Goal: Task Accomplishment & Management: Manage account settings

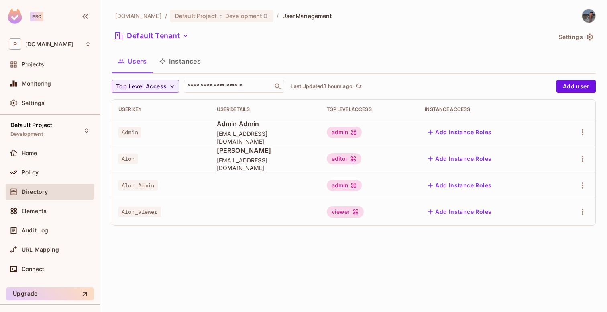
click at [134, 130] on span "Admin" at bounding box center [129, 132] width 23 height 10
click at [41, 68] on div "Projects" at bounding box center [50, 64] width 82 height 10
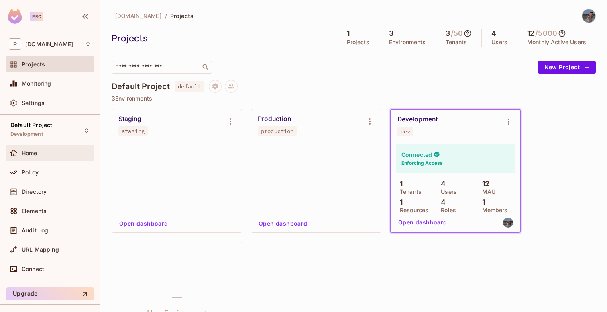
click at [28, 154] on span "Home" at bounding box center [30, 153] width 16 height 6
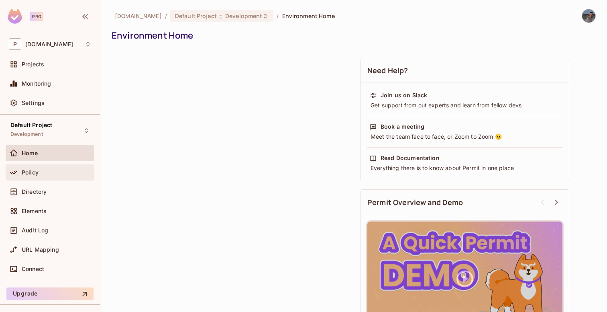
click at [32, 169] on span "Policy" at bounding box center [30, 172] width 17 height 6
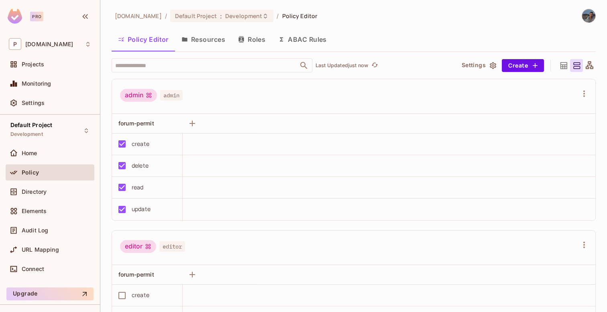
click at [203, 42] on button "Resources" at bounding box center [203, 39] width 57 height 20
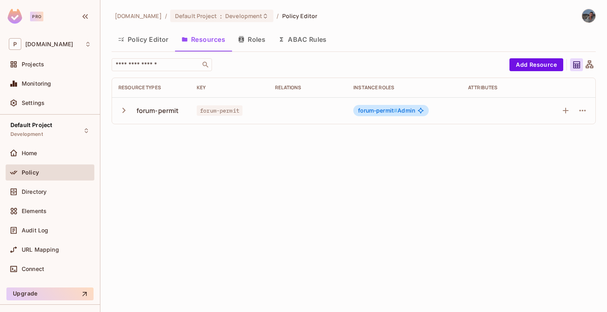
click at [156, 107] on div "forum-permit" at bounding box center [158, 110] width 43 height 9
click at [123, 114] on icon "button" at bounding box center [123, 110] width 11 height 11
click at [143, 137] on div "read" at bounding box center [133, 137] width 31 height 8
click at [214, 106] on span "forum-permit" at bounding box center [220, 110] width 46 height 10
click at [260, 47] on button "Roles" at bounding box center [252, 39] width 40 height 20
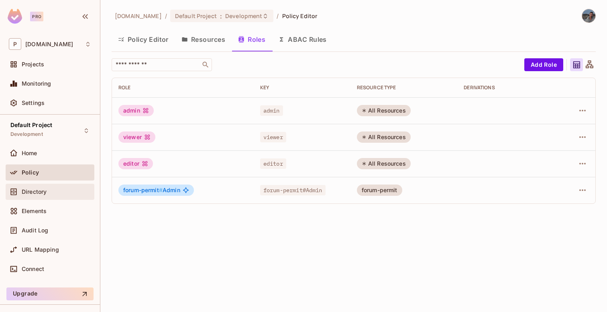
click at [65, 197] on div "Directory" at bounding box center [50, 191] width 89 height 16
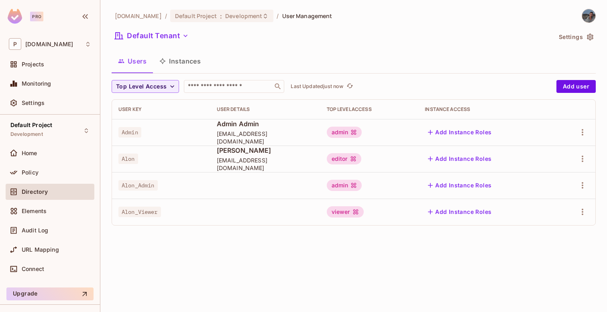
click at [177, 55] on button "Instances" at bounding box center [180, 61] width 54 height 20
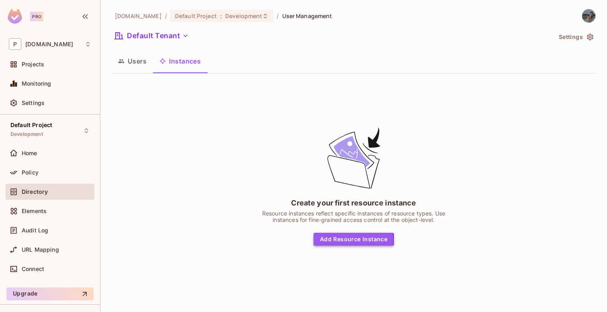
click at [335, 240] on button "Add Resource Instance" at bounding box center [354, 238] width 80 height 13
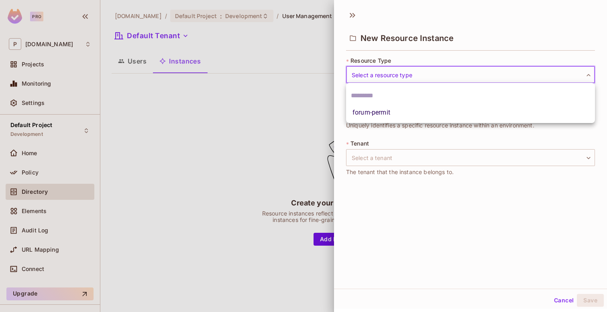
click at [379, 75] on body "Pro P [DOMAIN_NAME] Projects Monitoring Settings Default Project Development Ho…" at bounding box center [303, 156] width 607 height 312
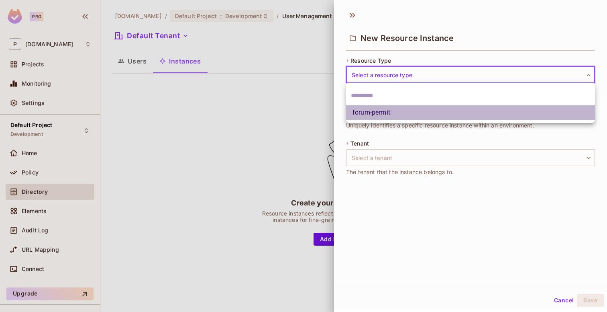
click at [379, 108] on li "forum-permit" at bounding box center [470, 112] width 249 height 14
type input "**********"
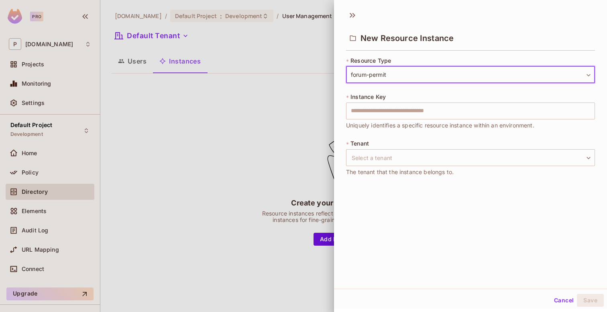
click at [379, 108] on input "text" at bounding box center [470, 110] width 249 height 17
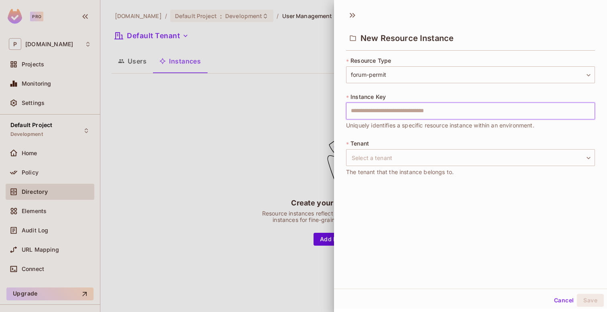
click at [381, 106] on input "text" at bounding box center [470, 110] width 249 height 17
type input "*****"
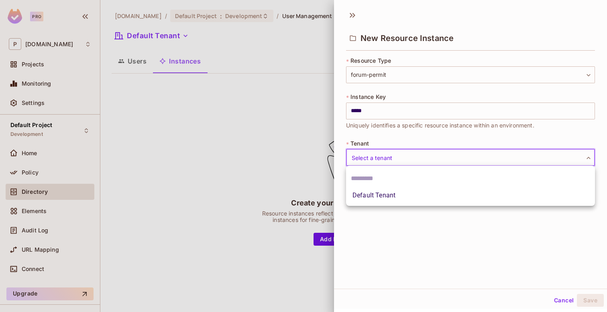
click at [374, 160] on body "**********" at bounding box center [303, 156] width 607 height 312
click at [381, 198] on li "Default Tenant" at bounding box center [470, 195] width 249 height 14
type input "*******"
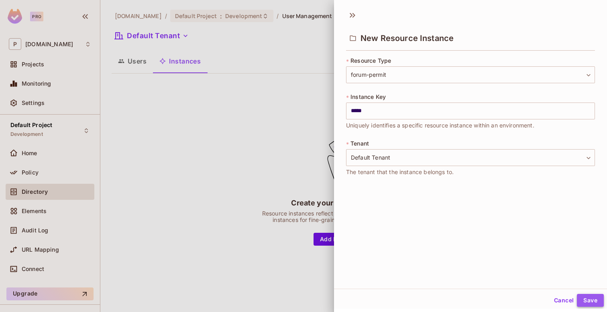
click at [591, 300] on button "Save" at bounding box center [590, 299] width 27 height 13
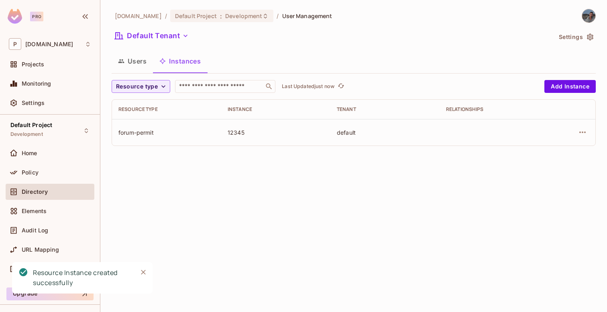
click at [356, 134] on div "default" at bounding box center [385, 132] width 96 height 8
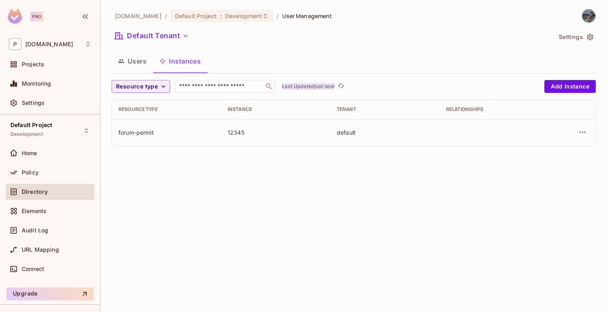
click at [317, 89] on p "Last Updated just now" at bounding box center [308, 86] width 53 height 6
click at [586, 128] on icon "button" at bounding box center [583, 132] width 10 height 10
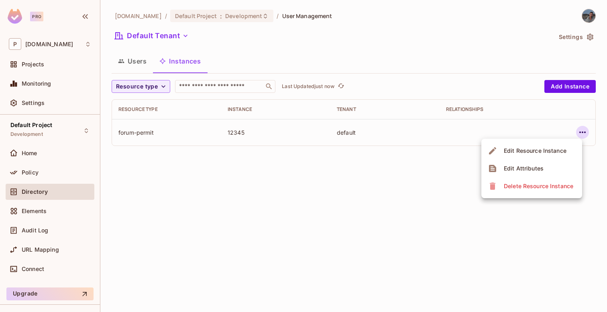
click at [537, 147] on div "Edit Resource Instance" at bounding box center [535, 151] width 63 height 8
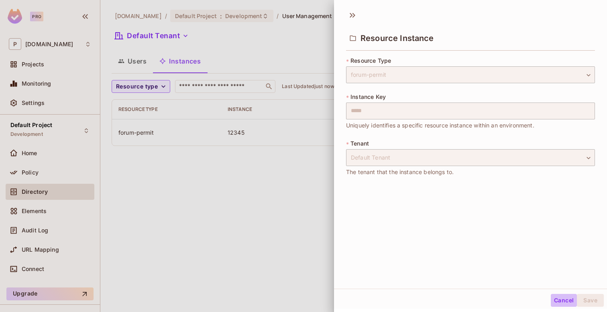
click at [560, 302] on button "Cancel" at bounding box center [564, 299] width 26 height 13
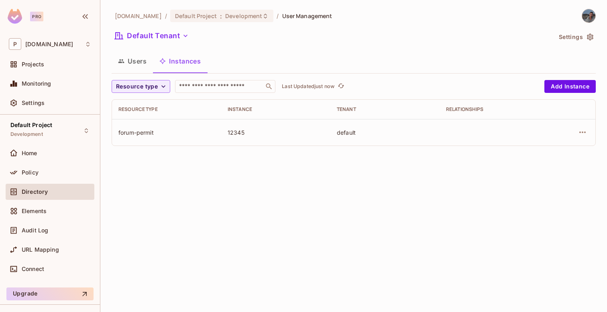
click at [118, 70] on button "Users" at bounding box center [132, 61] width 41 height 20
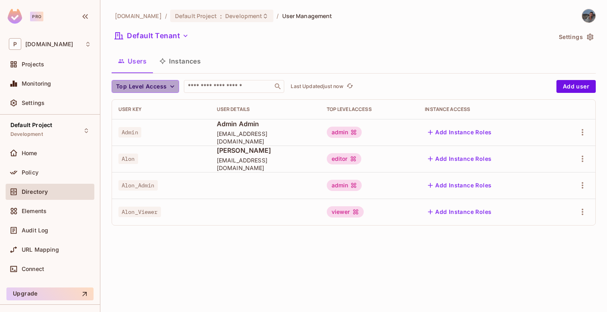
click at [158, 83] on span "Top Level Access" at bounding box center [141, 87] width 51 height 10
click at [158, 83] on div at bounding box center [303, 156] width 607 height 312
click at [577, 212] on button "button" at bounding box center [582, 211] width 13 height 13
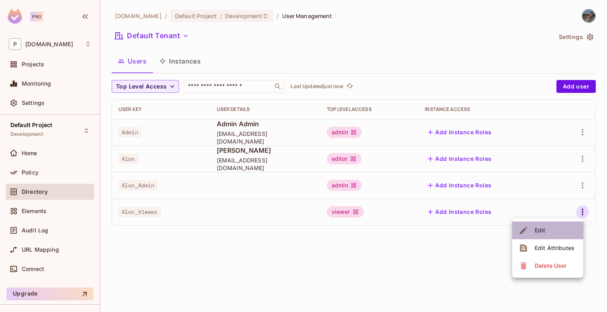
click at [544, 228] on div "Edit" at bounding box center [540, 230] width 11 height 8
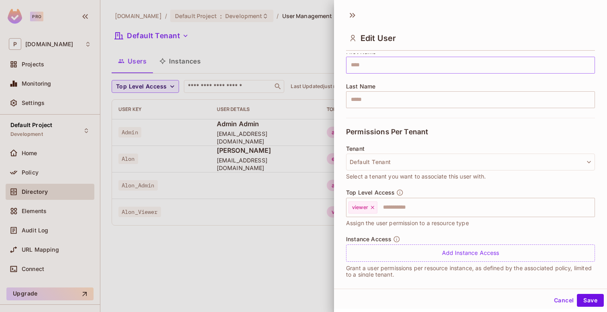
scroll to position [116, 0]
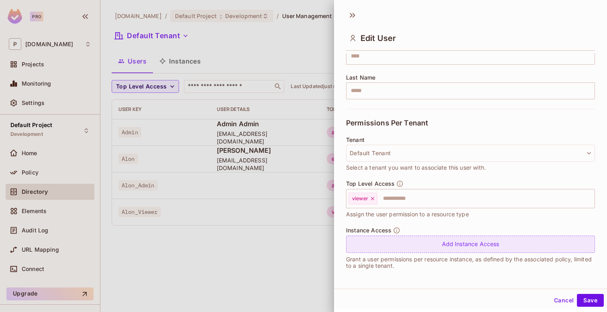
click at [389, 241] on div "Add Instance Access" at bounding box center [470, 243] width 249 height 17
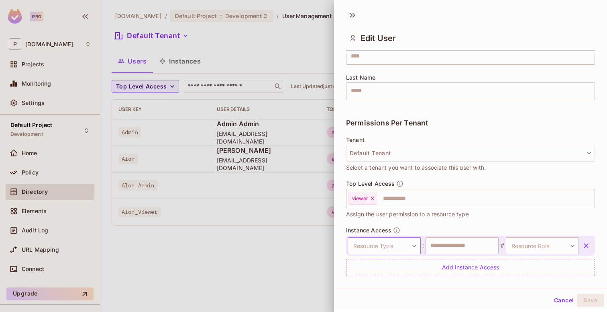
click at [393, 245] on body "**********" at bounding box center [303, 156] width 607 height 312
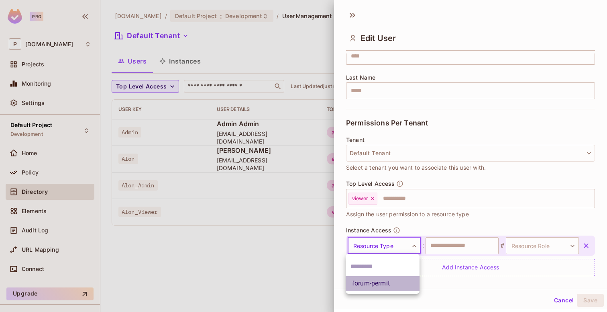
click at [383, 281] on li "forum-permit" at bounding box center [383, 283] width 74 height 14
